Goal: Task Accomplishment & Management: Complete application form

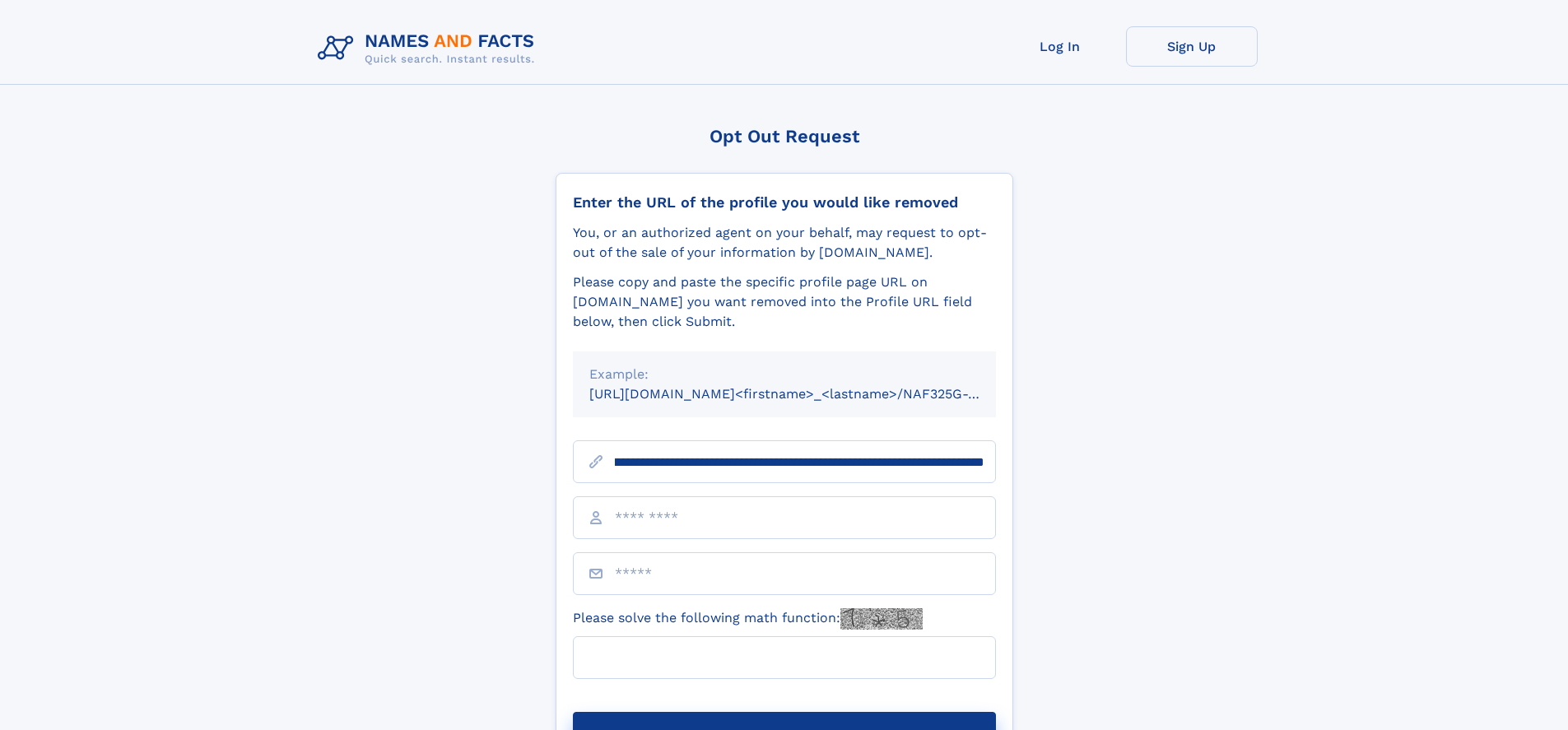
scroll to position [0, 212]
type input "**********"
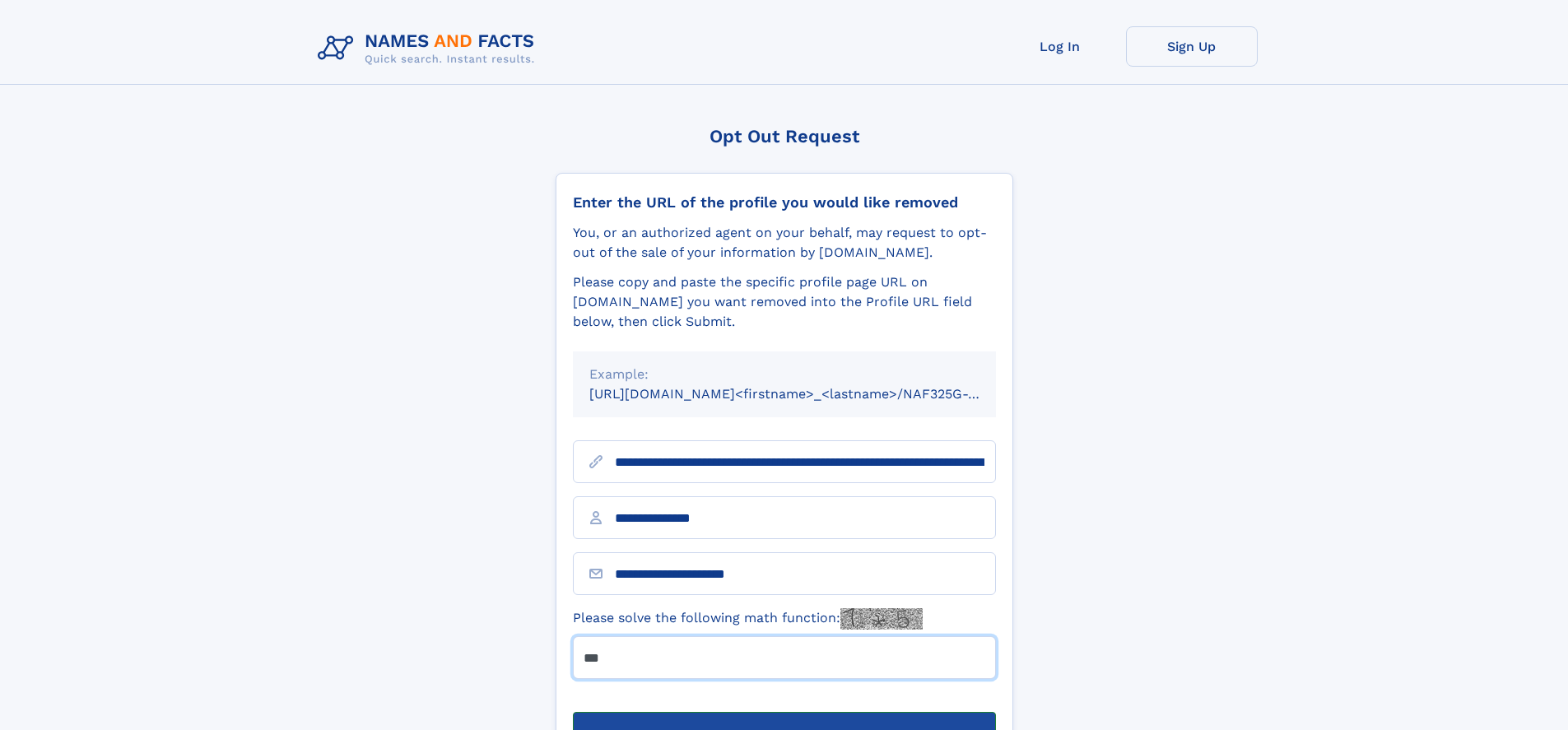
type input "***"
click at [784, 712] on button "Submit Opt Out Request" at bounding box center [784, 739] width 423 height 53
